Goal: Book appointment/travel/reservation

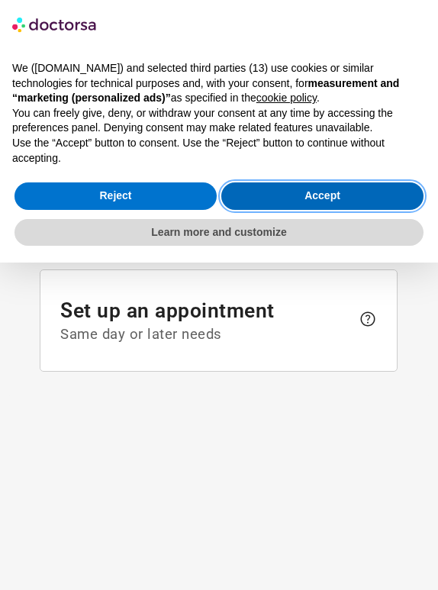
click at [340, 191] on button "Accept" at bounding box center [322, 195] width 202 height 27
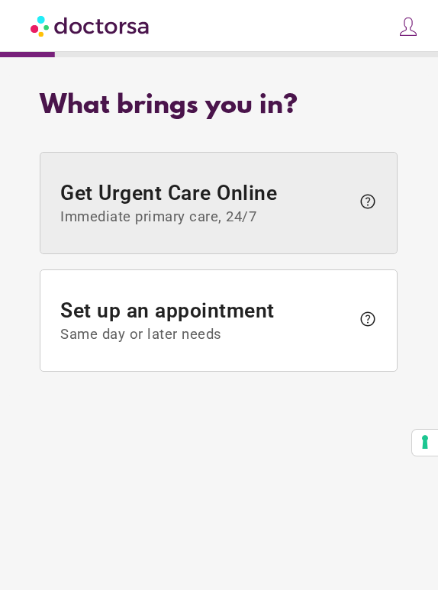
click at [240, 215] on span "Immediate primary care, 24/7" at bounding box center [206, 216] width 291 height 17
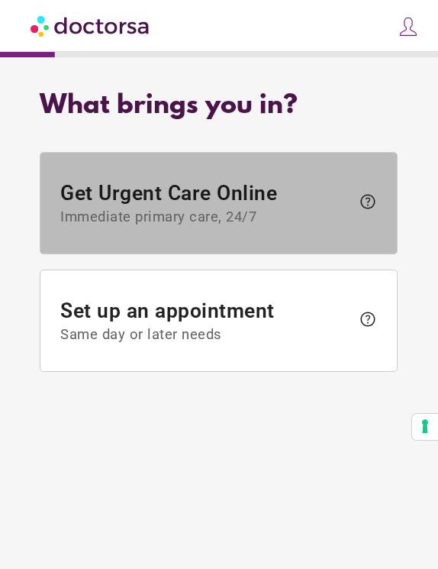
click at [228, 208] on span "Get Urgent Care Online Immediate primary care, 24/7" at bounding box center [206, 203] width 291 height 44
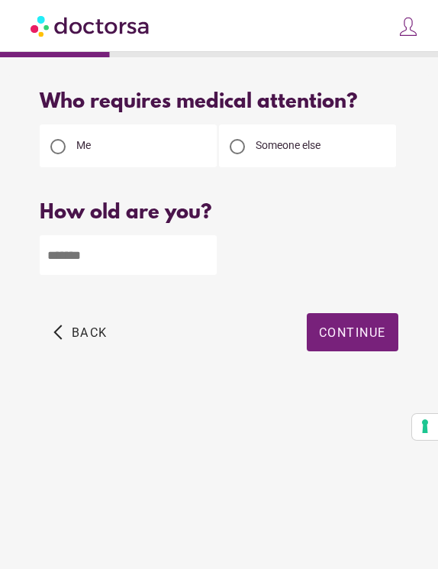
click at [179, 250] on input "number" at bounding box center [128, 255] width 177 height 40
type input "**"
click at [368, 334] on span "Continue" at bounding box center [352, 332] width 67 height 15
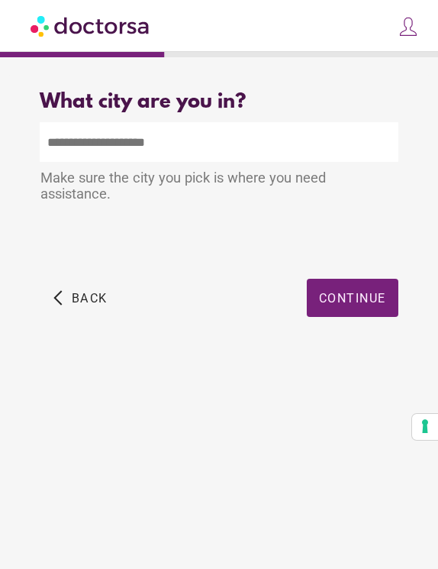
click at [237, 142] on input "text" at bounding box center [219, 142] width 358 height 40
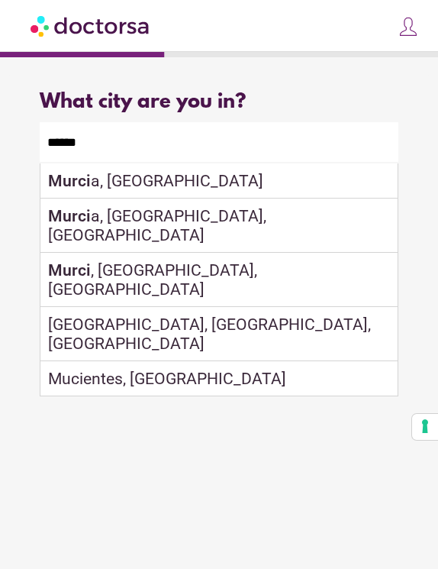
drag, startPoint x: 237, startPoint y: 142, endPoint x: 209, endPoint y: 177, distance: 44.6
click at [209, 177] on div "Make sure the city you pick is where you need assistance." at bounding box center [219, 187] width 358 height 51
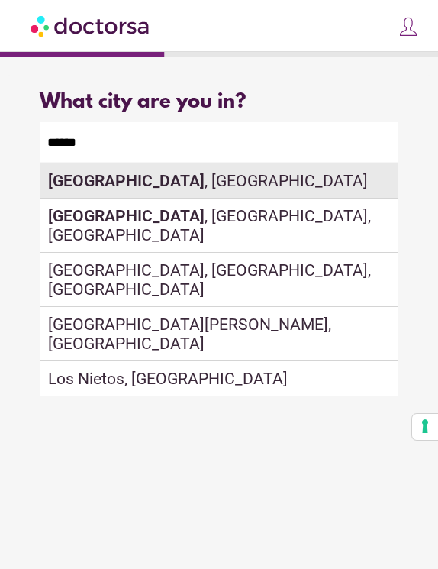
click at [186, 173] on div "Murcia , Spain" at bounding box center [218, 180] width 357 height 35
type input "**********"
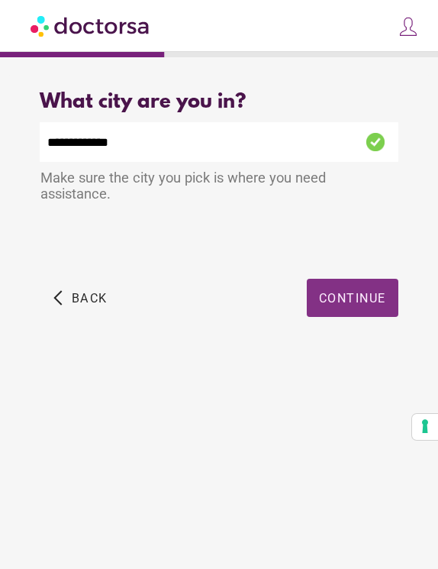
click at [355, 299] on span "Continue" at bounding box center [352, 298] width 67 height 15
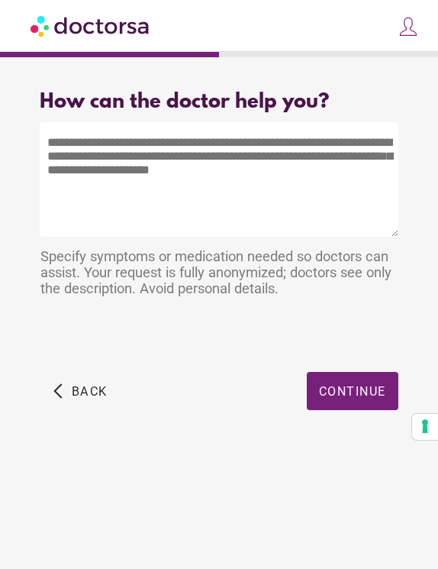
click at [256, 188] on textarea at bounding box center [219, 179] width 358 height 115
click at [253, 166] on textarea at bounding box center [219, 179] width 358 height 115
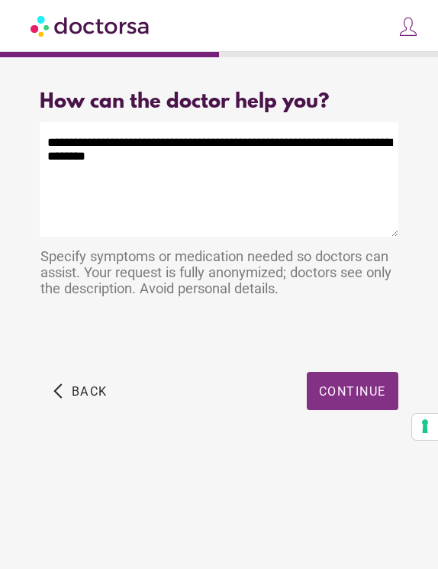
type textarea "**********"
click at [328, 401] on span "button" at bounding box center [353, 391] width 92 height 38
